Goal: Transaction & Acquisition: Register for event/course

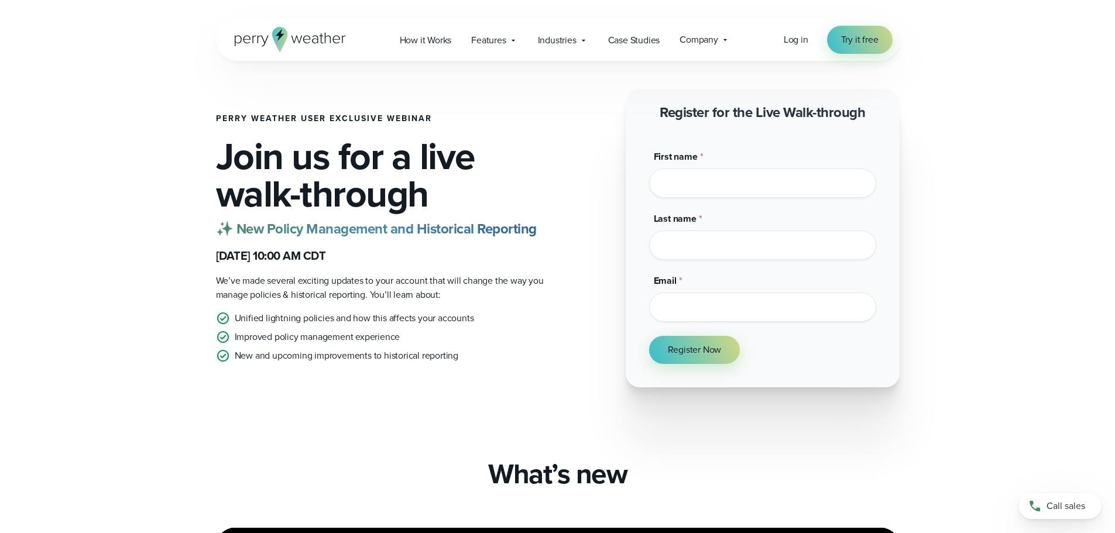
click at [792, 184] on input "First name *" at bounding box center [762, 183] width 227 height 29
type input "********"
type input "**********"
click at [682, 357] on span "Register Now" at bounding box center [695, 350] width 54 height 14
